Goal: Leave review/rating

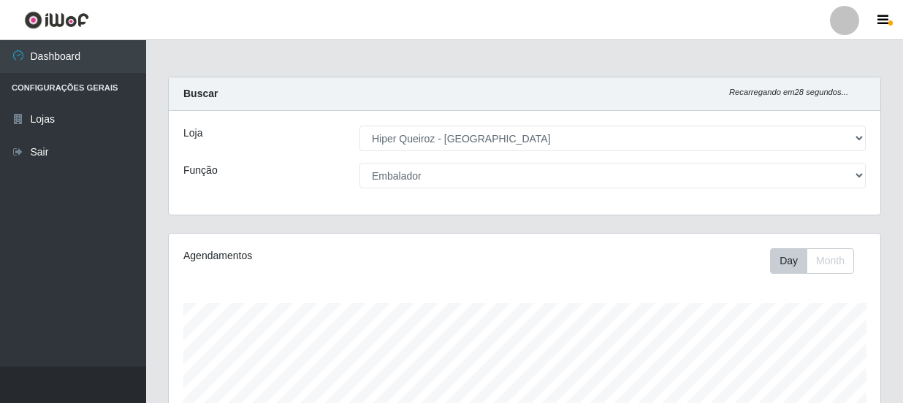
select select "513"
select select "1"
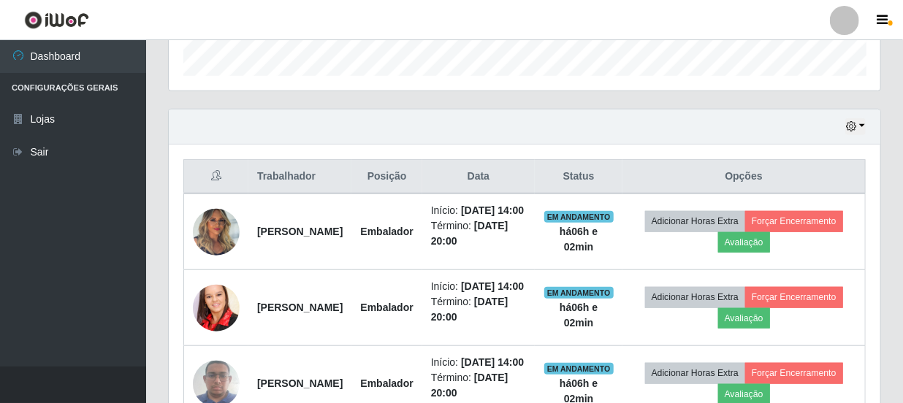
scroll to position [579, 0]
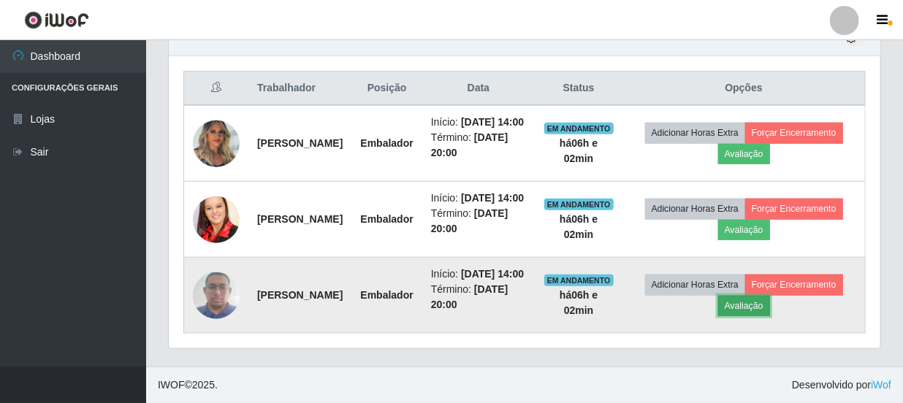
click at [770, 300] on button "Avaliação" at bounding box center [744, 306] width 52 height 20
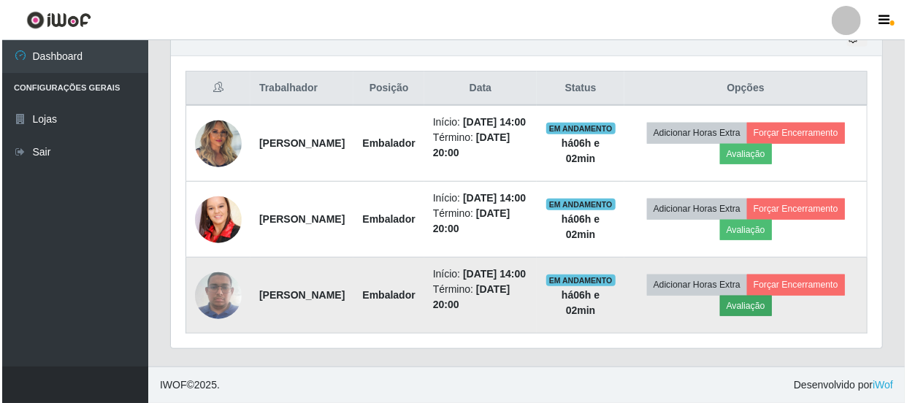
scroll to position [303, 705]
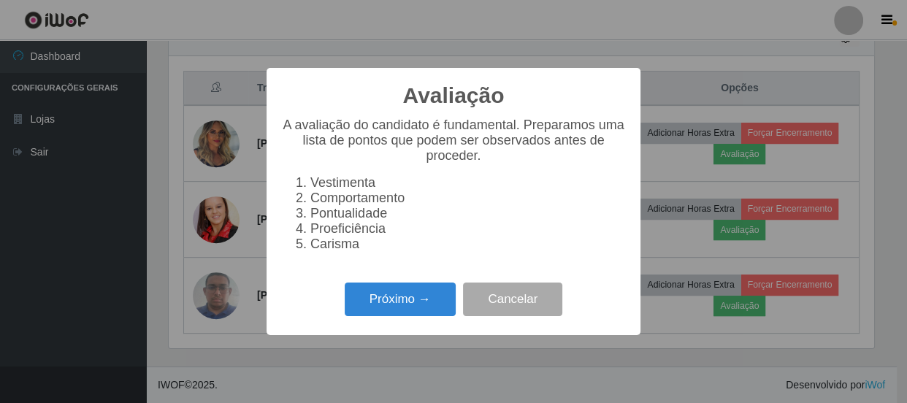
click at [375, 183] on li "Vestimenta" at bounding box center [468, 182] width 316 height 15
click at [431, 304] on button "Próximo →" at bounding box center [400, 300] width 111 height 34
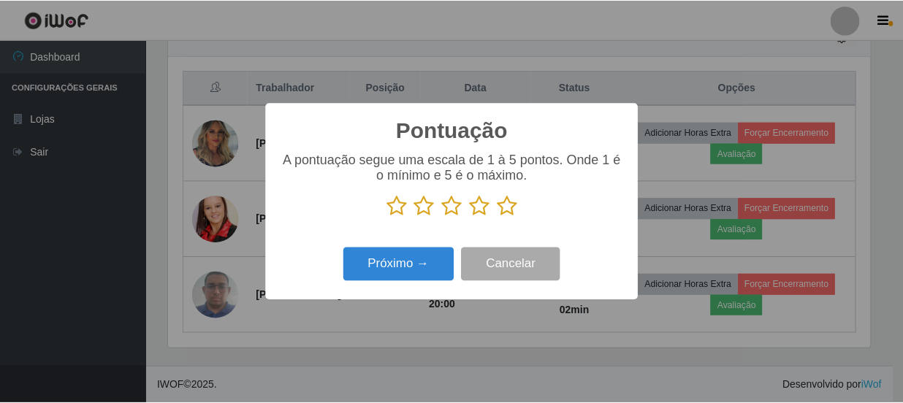
scroll to position [730276, 729873]
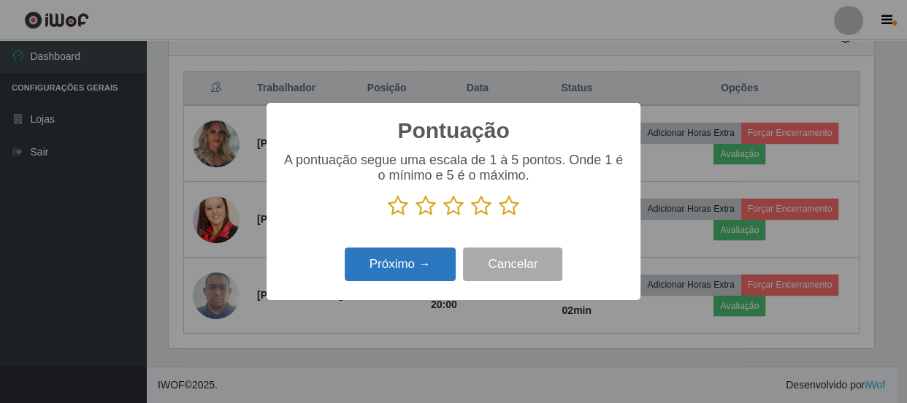
click at [424, 273] on button "Próximo →" at bounding box center [400, 265] width 111 height 34
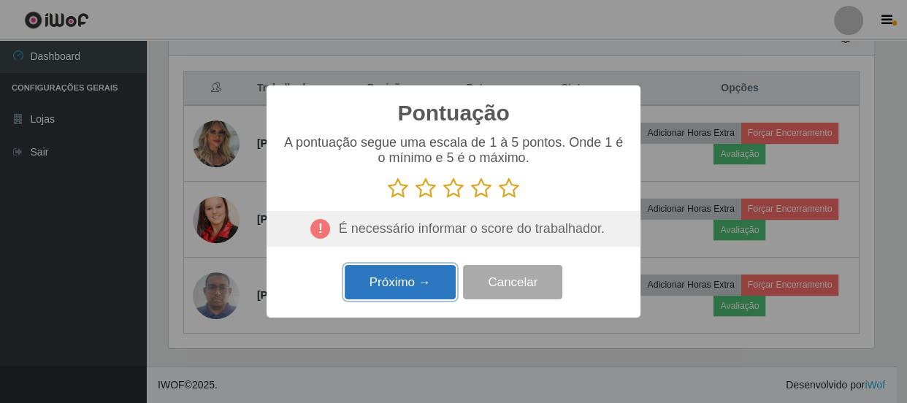
click at [437, 282] on button "Próximo →" at bounding box center [400, 282] width 111 height 34
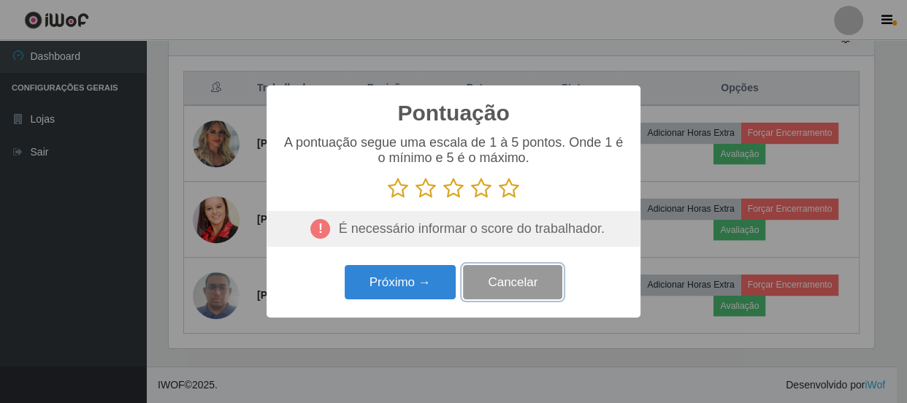
click at [517, 274] on button "Cancelar" at bounding box center [512, 282] width 99 height 34
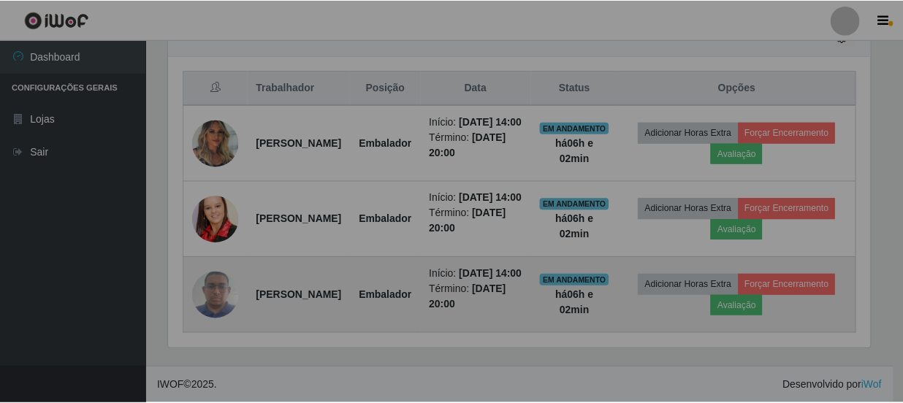
scroll to position [303, 712]
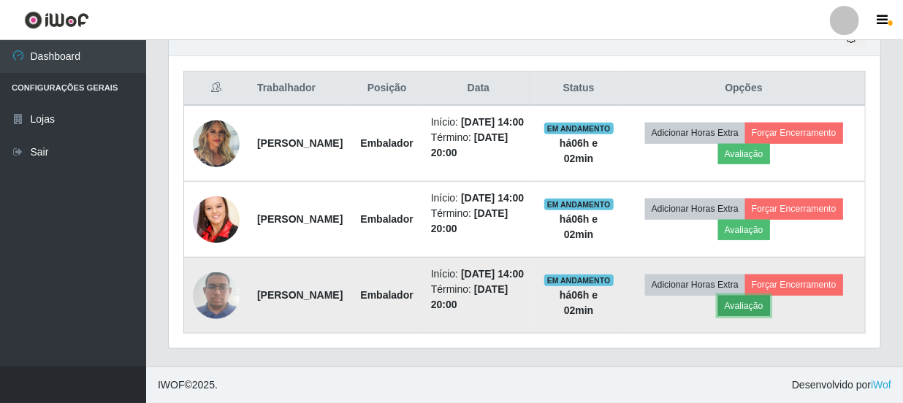
click at [770, 305] on button "Avaliação" at bounding box center [744, 306] width 52 height 20
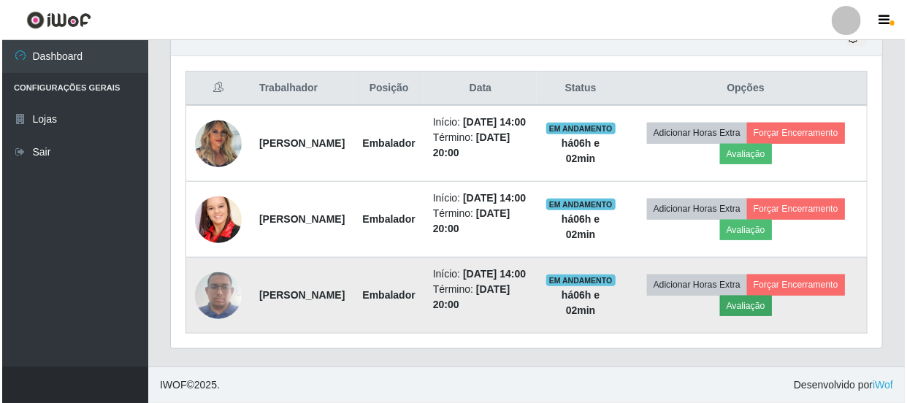
scroll to position [303, 705]
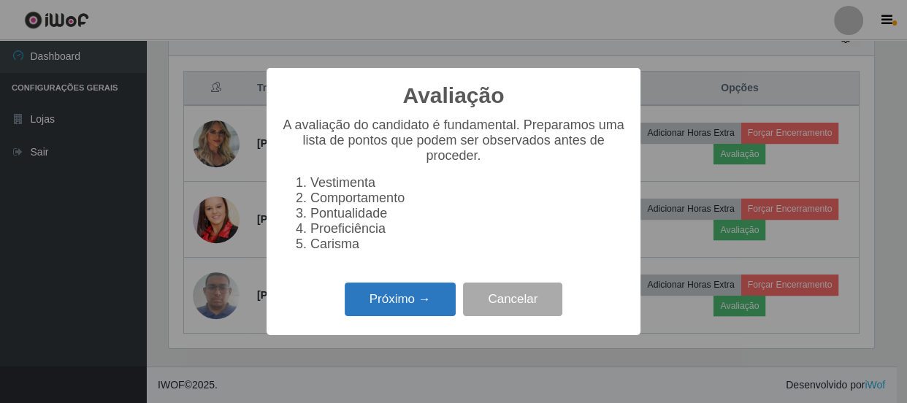
click at [422, 313] on button "Próximo →" at bounding box center [400, 300] width 111 height 34
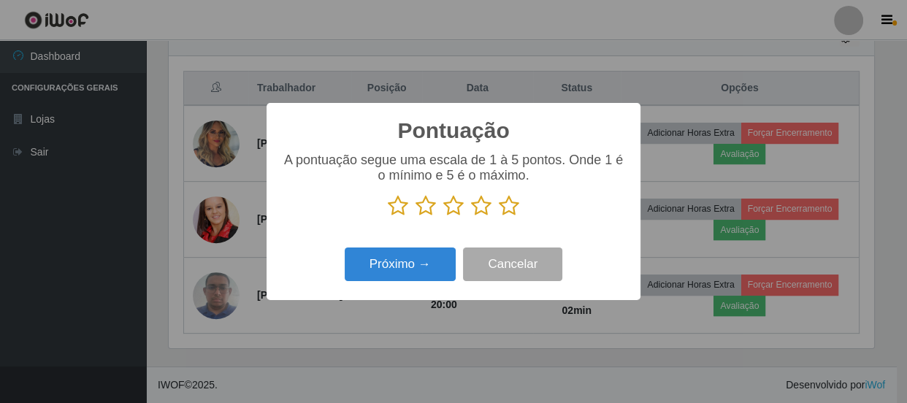
scroll to position [730276, 729873]
click at [399, 211] on icon at bounding box center [398, 206] width 20 height 22
click at [388, 217] on input "radio" at bounding box center [388, 217] width 0 height 0
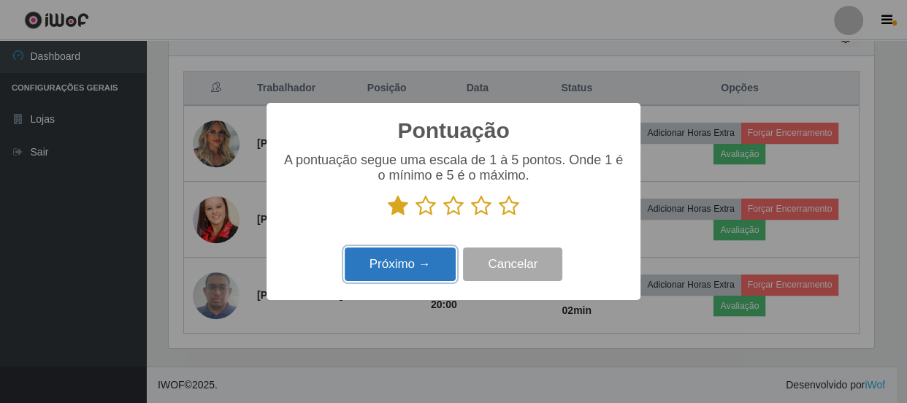
click at [438, 264] on button "Próximo →" at bounding box center [400, 265] width 111 height 34
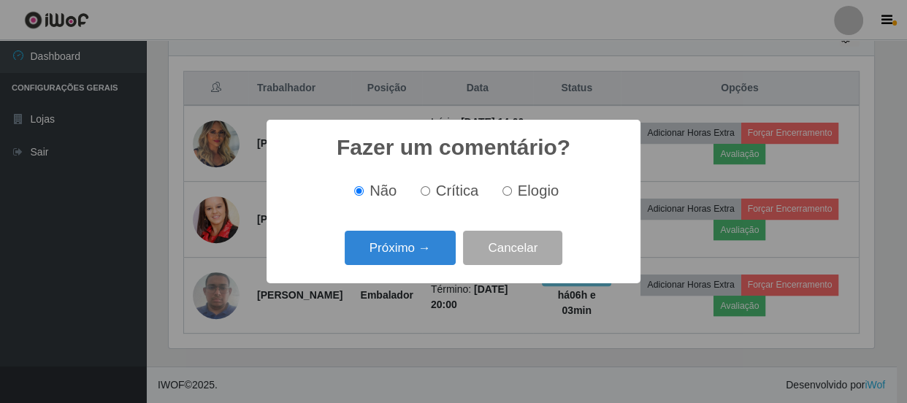
click at [430, 193] on input "Crítica" at bounding box center [425, 190] width 9 height 9
radio input "true"
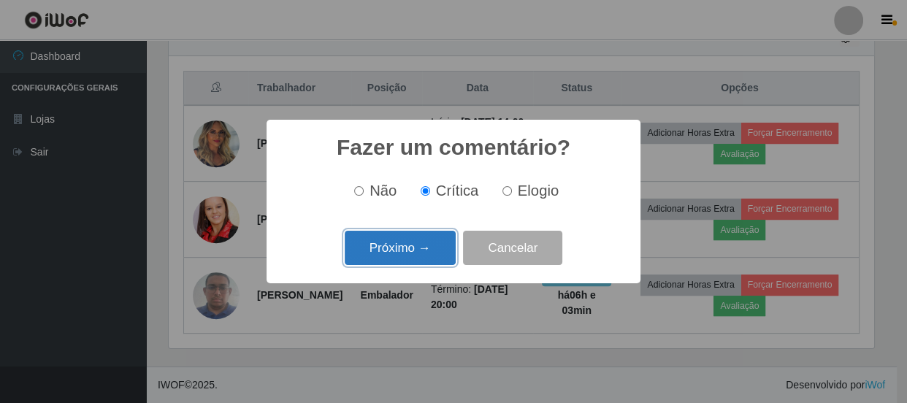
click at [417, 253] on button "Próximo →" at bounding box center [400, 248] width 111 height 34
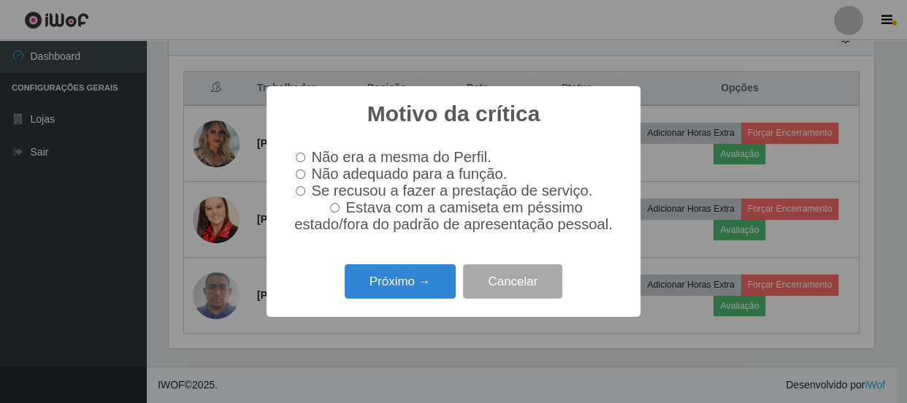
click at [300, 173] on input "Não adequado para a função." at bounding box center [300, 173] width 9 height 9
radio input "true"
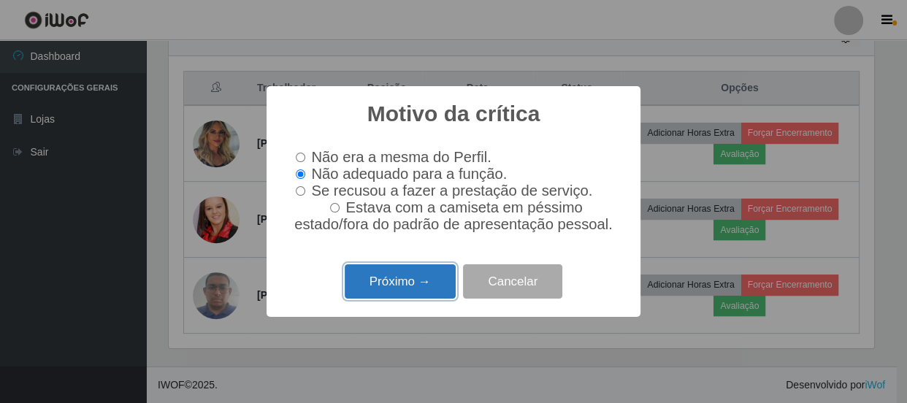
click at [389, 295] on button "Próximo →" at bounding box center [400, 281] width 111 height 34
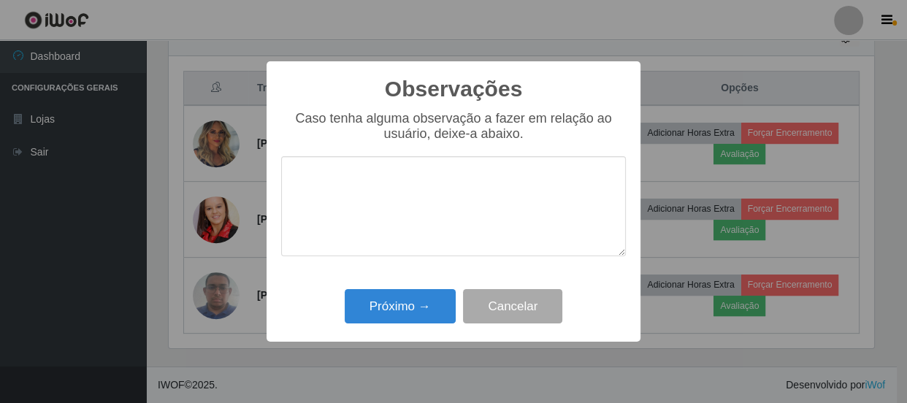
click at [577, 200] on textarea at bounding box center [453, 206] width 345 height 100
click at [529, 321] on button "Cancelar" at bounding box center [512, 306] width 99 height 34
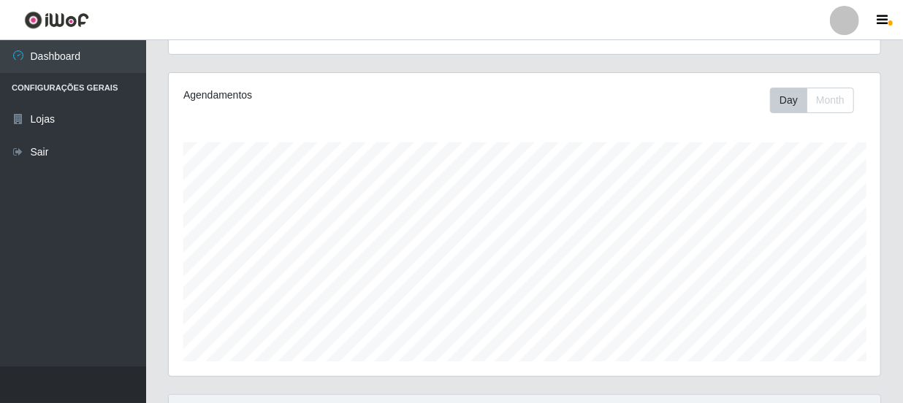
scroll to position [579, 0]
